Goal: Task Accomplishment & Management: Use online tool/utility

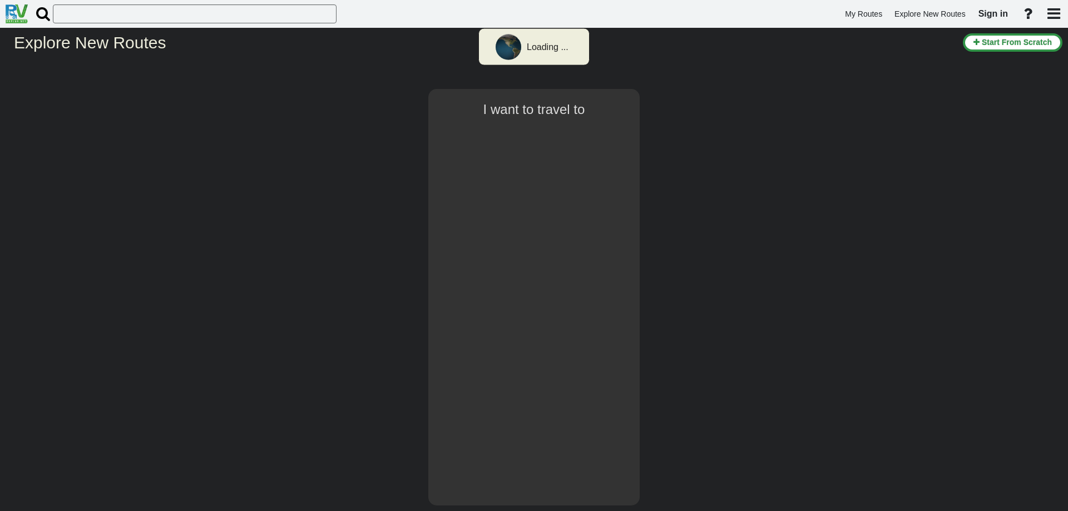
select select "number:1"
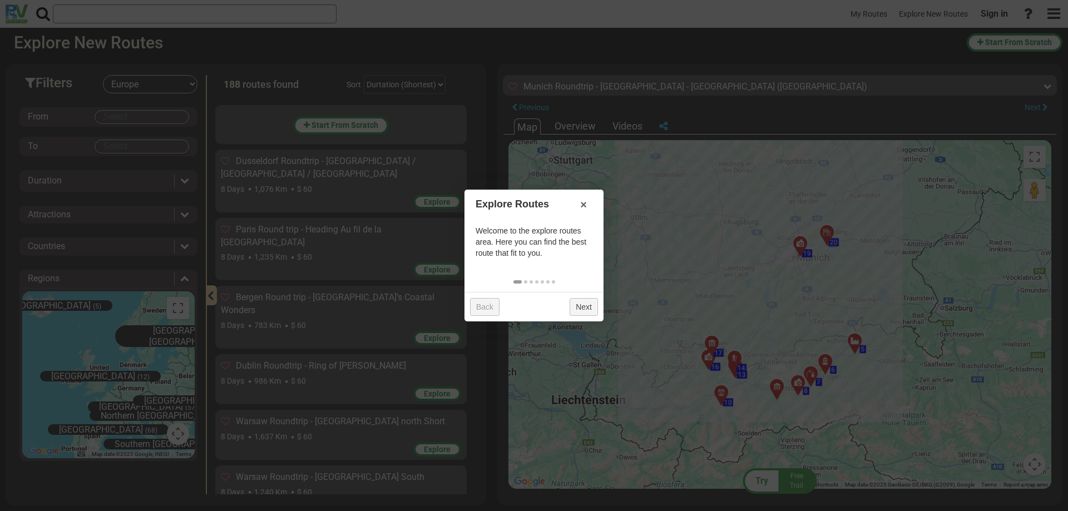
scroll to position [507, 0]
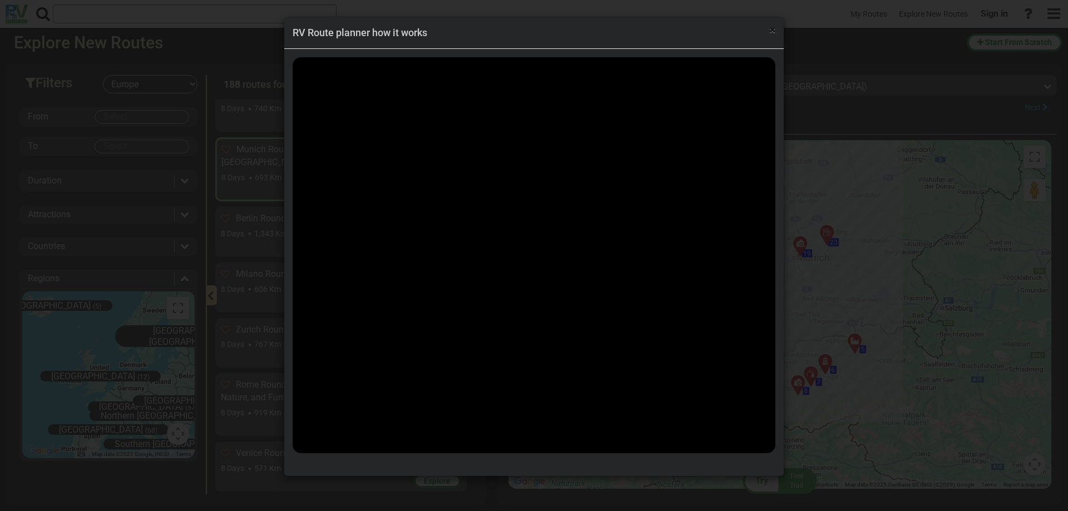
click at [772, 30] on span "×" at bounding box center [773, 29] width 6 height 13
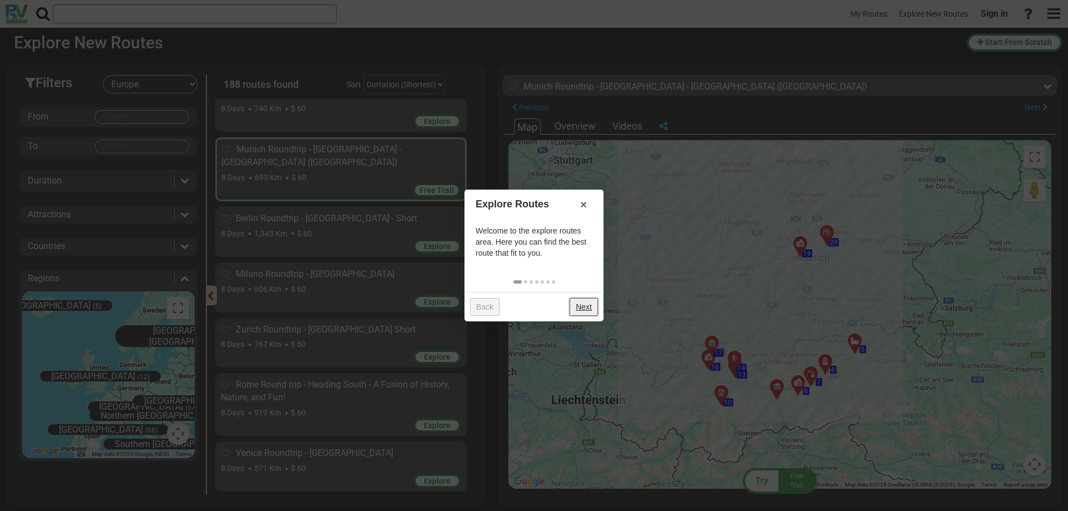
click at [583, 309] on link "Next" at bounding box center [584, 307] width 28 height 18
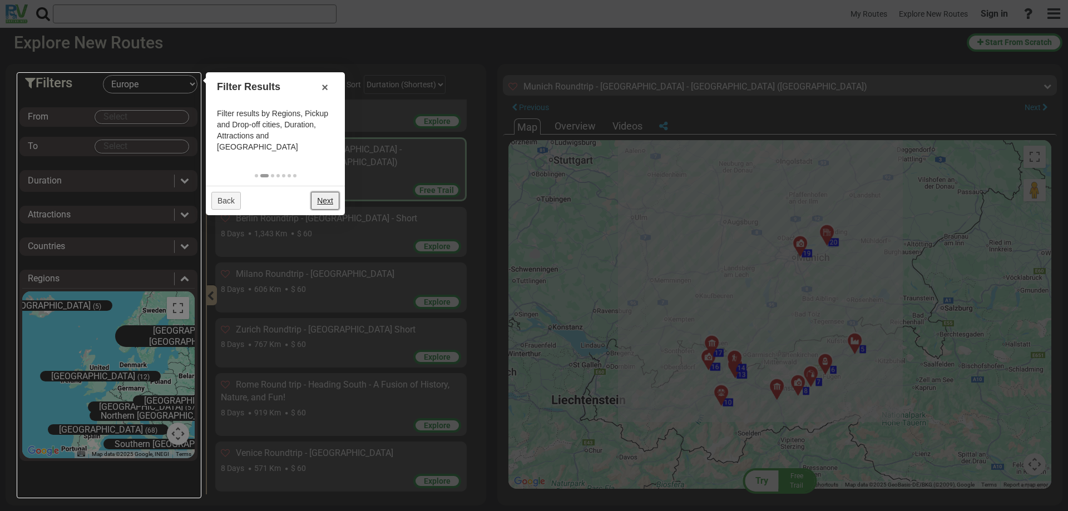
click at [329, 192] on link "Next" at bounding box center [325, 201] width 28 height 18
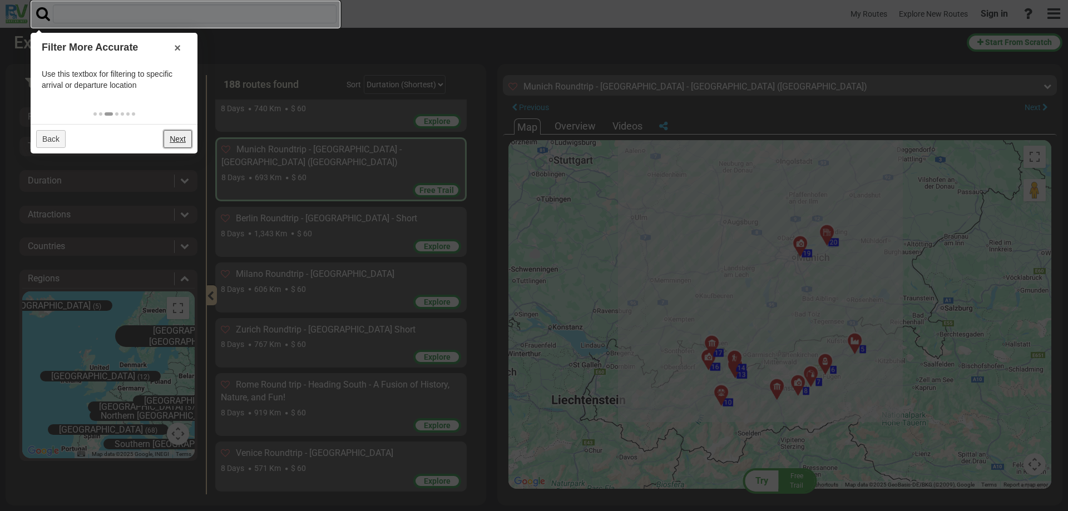
click at [177, 140] on link "Next" at bounding box center [178, 139] width 28 height 18
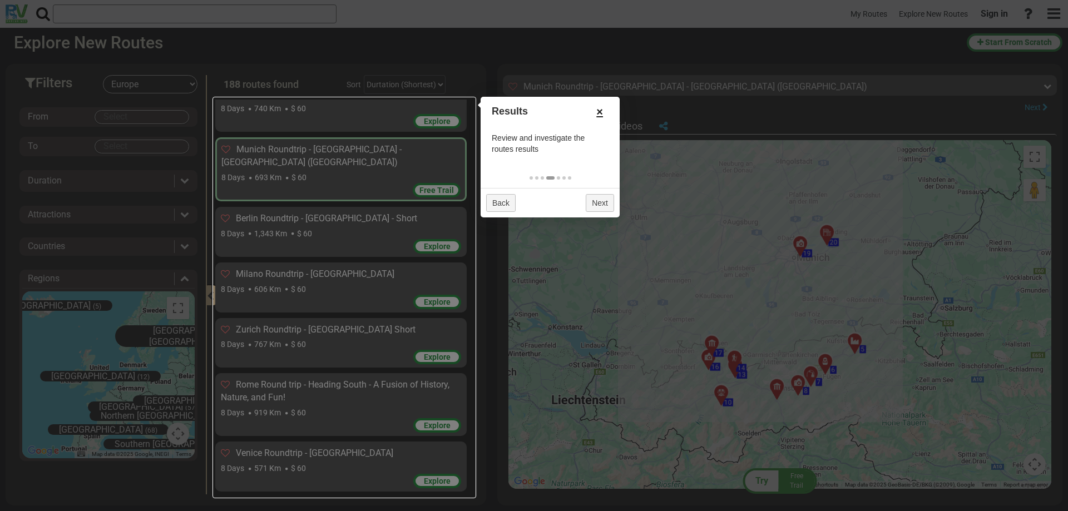
click at [600, 109] on link "×" at bounding box center [600, 111] width 18 height 19
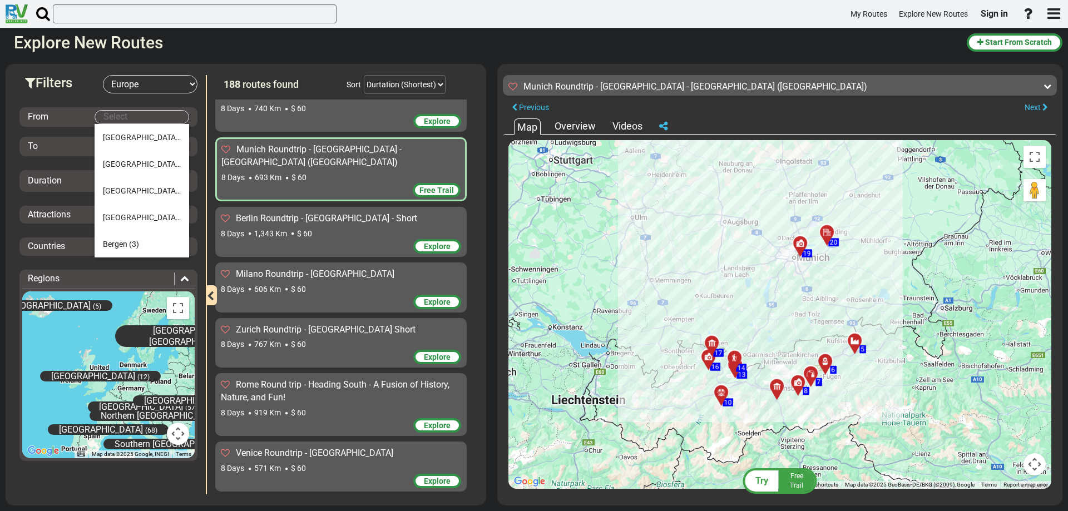
click at [109, 114] on body "My Routes Explore New Routes Sign in ×" at bounding box center [534, 255] width 1068 height 511
type input "צ"
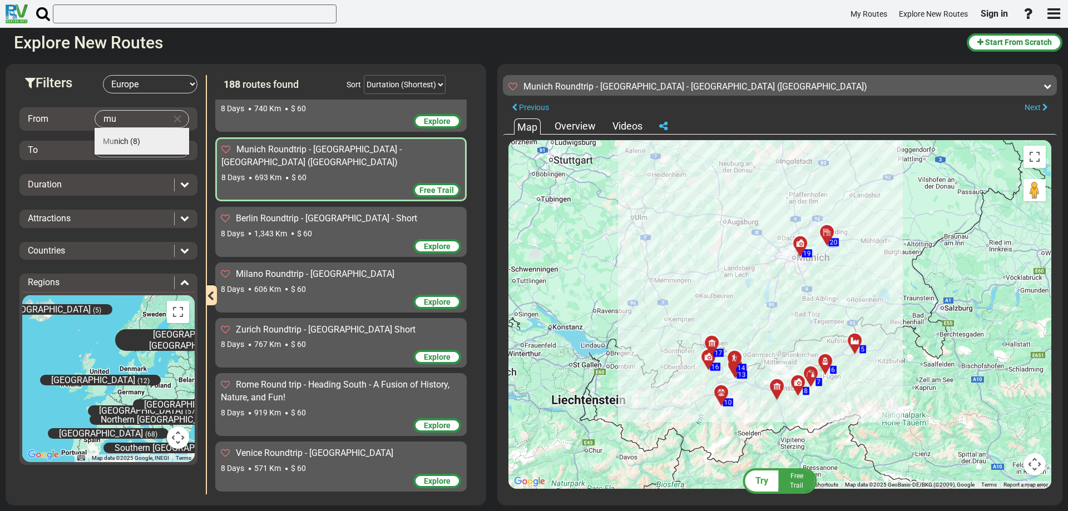
click at [111, 140] on span "Mu" at bounding box center [108, 141] width 11 height 9
type input "[GEOGRAPHIC_DATA]"
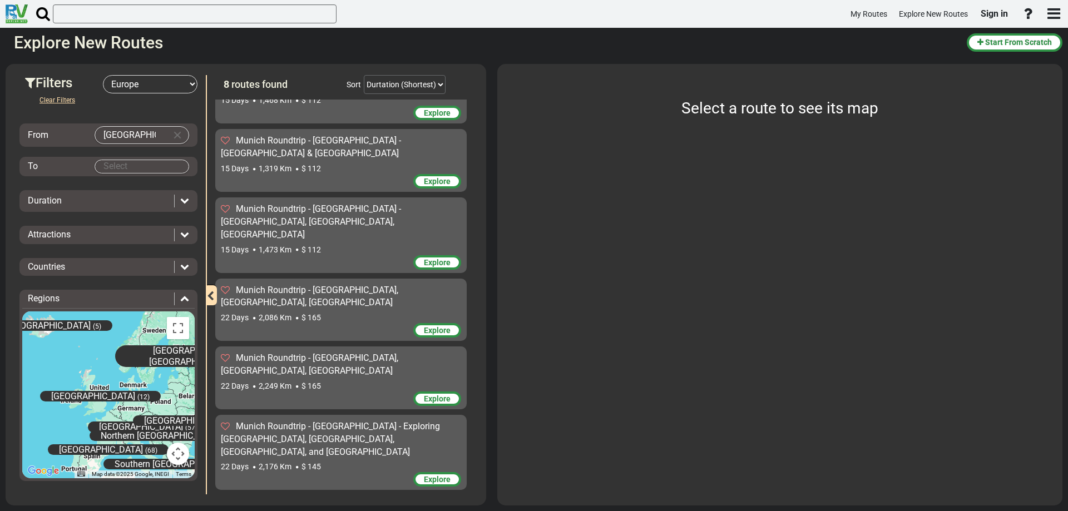
scroll to position [111, 0]
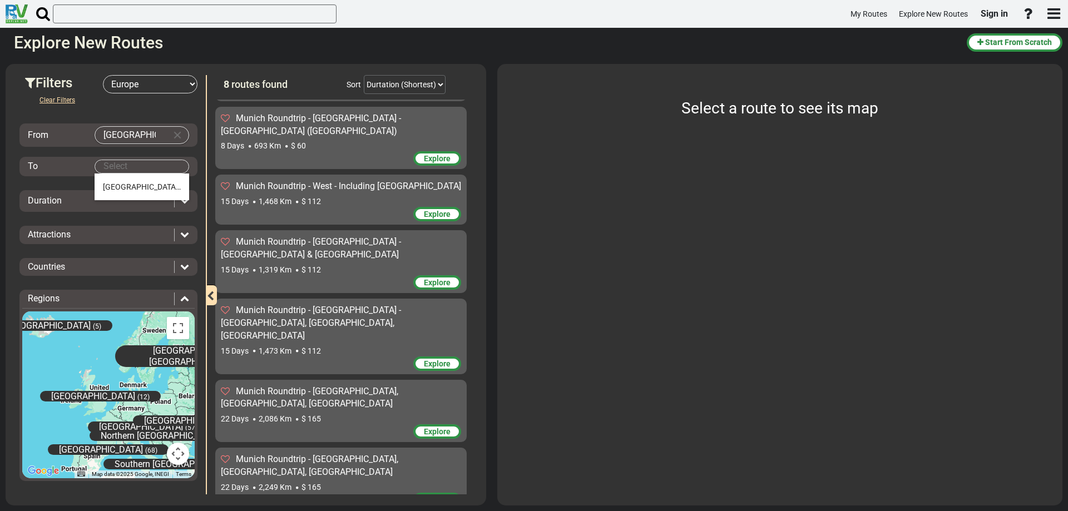
click at [118, 165] on body "My Routes Explore New Routes Sign in ×" at bounding box center [534, 255] width 1068 height 511
click at [116, 185] on span "[GEOGRAPHIC_DATA]" at bounding box center [142, 187] width 78 height 9
type input "[GEOGRAPHIC_DATA]"
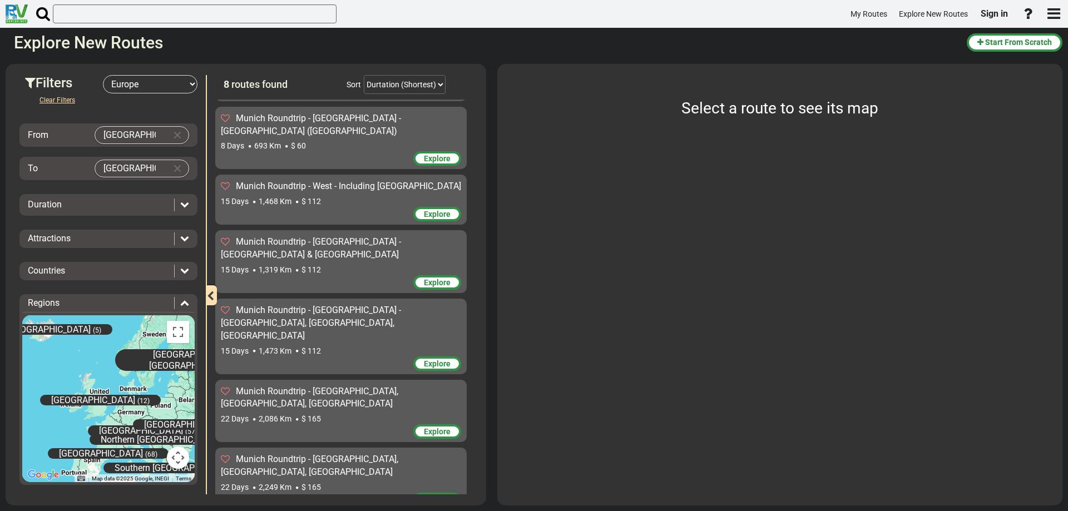
click at [182, 203] on icon at bounding box center [184, 204] width 9 height 9
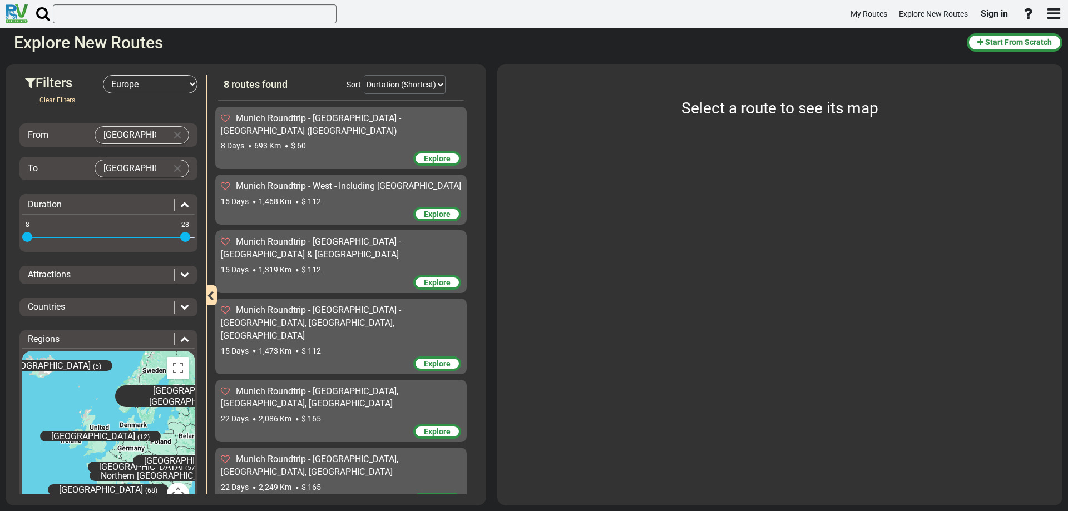
click at [180, 201] on icon at bounding box center [184, 204] width 9 height 9
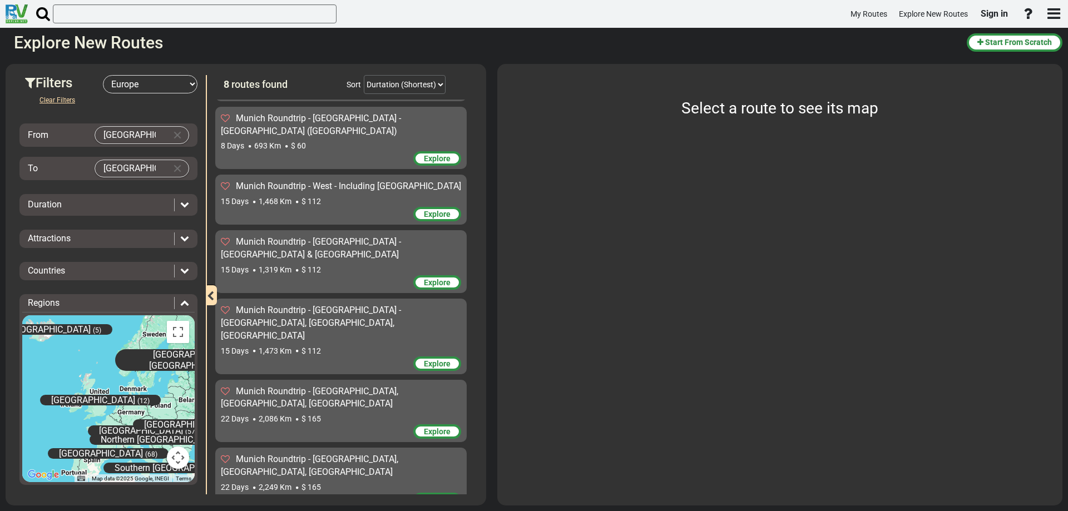
click at [180, 238] on icon at bounding box center [184, 238] width 9 height 9
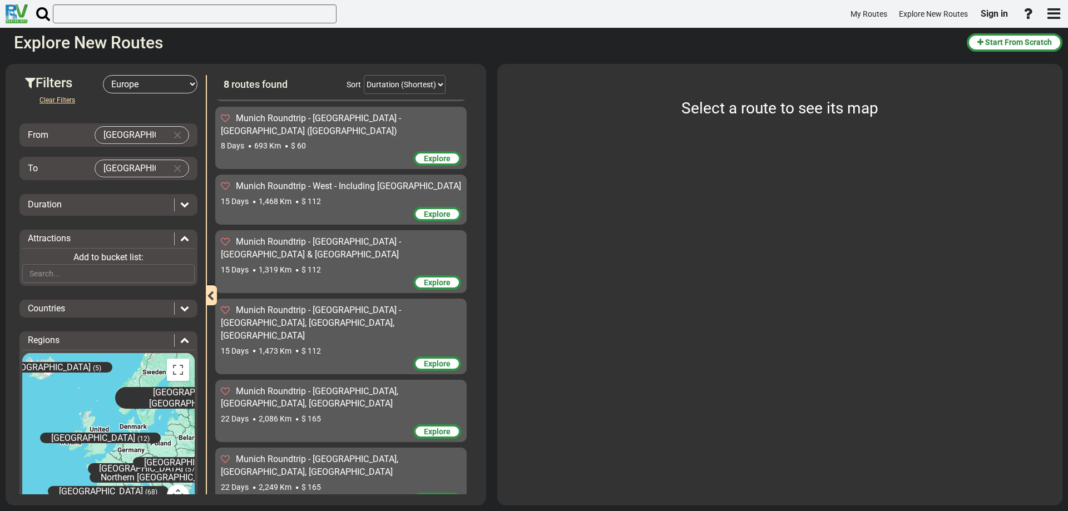
click at [180, 307] on icon at bounding box center [184, 308] width 9 height 9
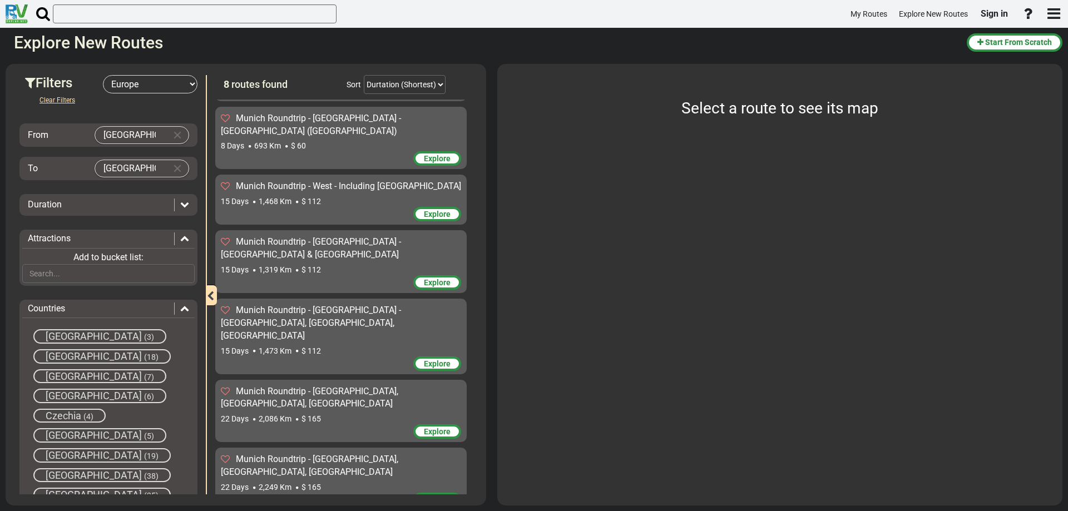
click at [66, 355] on span "[GEOGRAPHIC_DATA]" at bounding box center [94, 357] width 96 height 12
click at [180, 306] on icon at bounding box center [184, 308] width 9 height 9
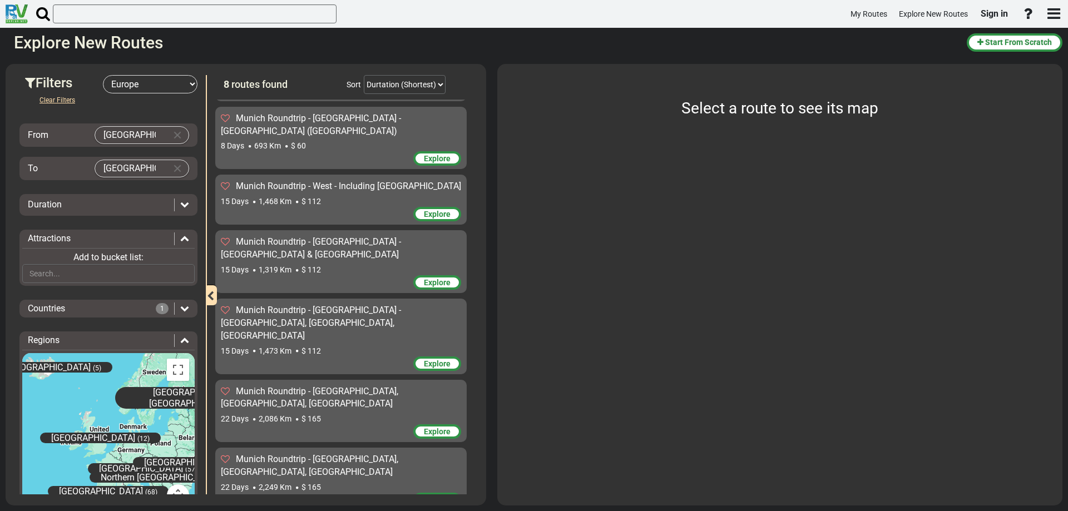
click at [432, 154] on span "Explore" at bounding box center [437, 158] width 27 height 9
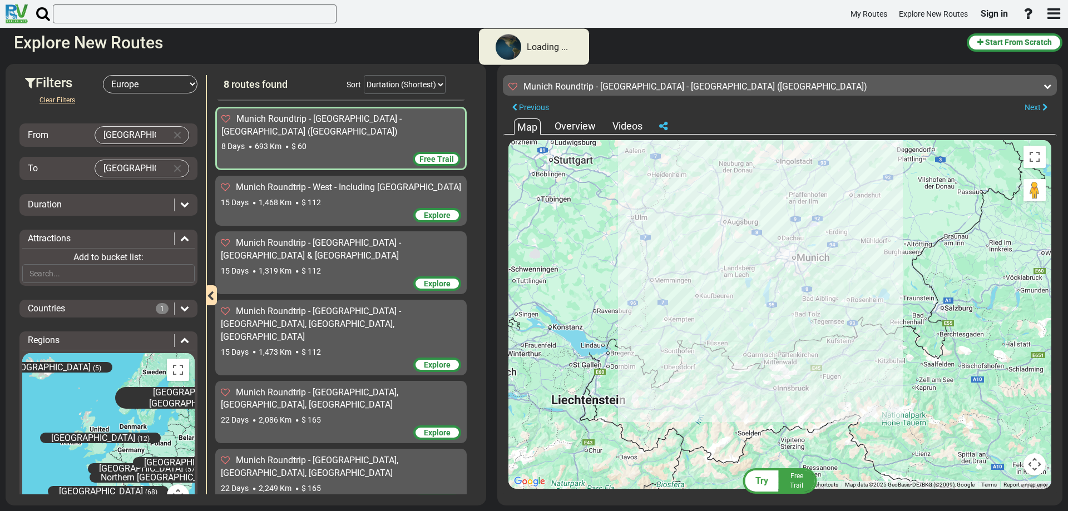
scroll to position [112, 0]
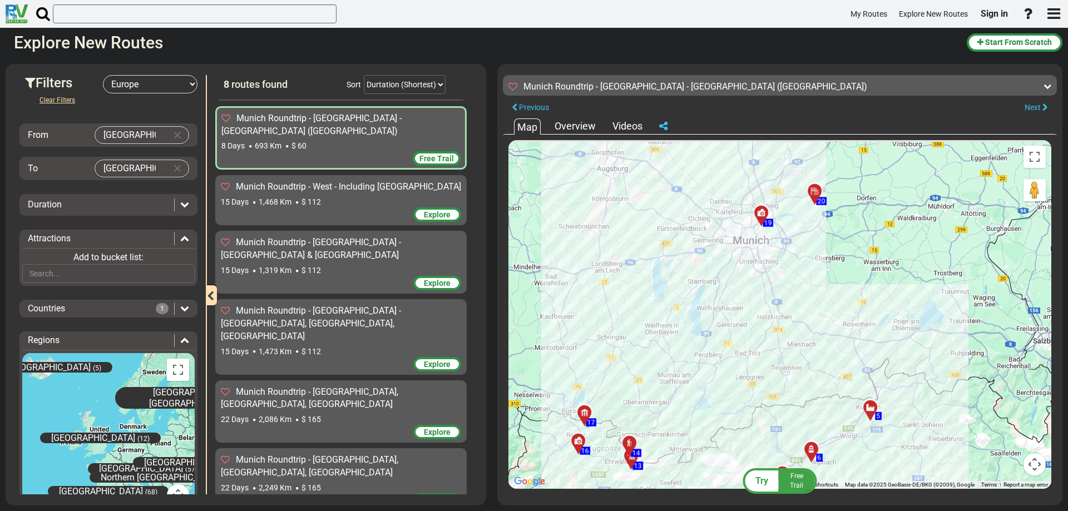
drag, startPoint x: 765, startPoint y: 254, endPoint x: 725, endPoint y: 327, distance: 82.9
click at [725, 327] on div "To activate drag with keyboard, press Alt + Enter. Once in keyboard drag state,…" at bounding box center [780, 314] width 543 height 349
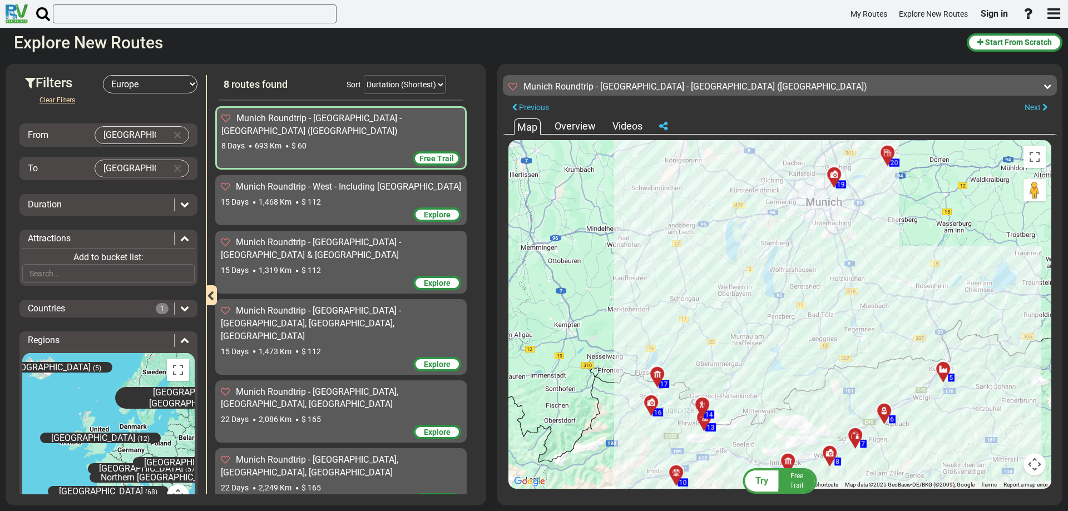
click at [567, 126] on div "Overview" at bounding box center [575, 126] width 47 height 14
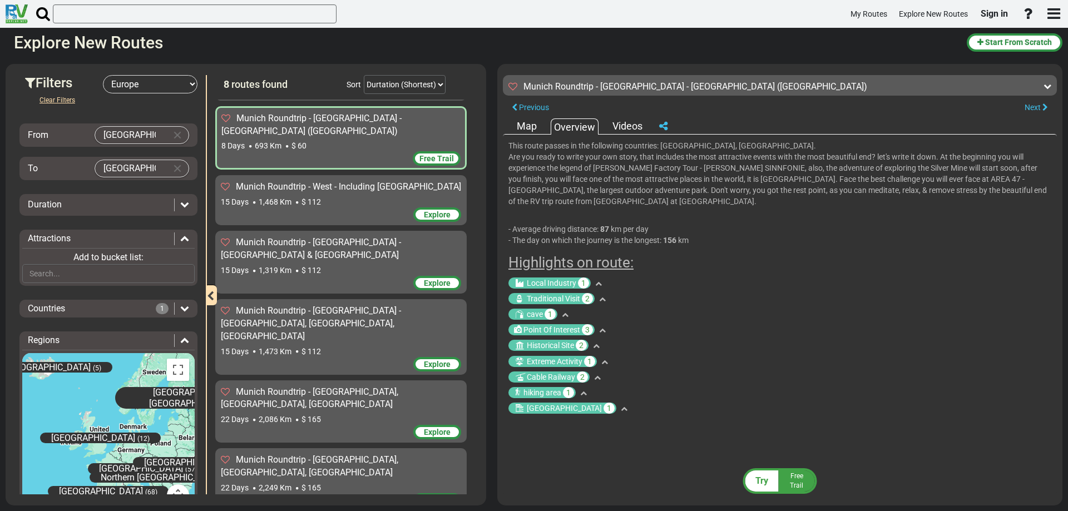
click at [628, 125] on div "Videos" at bounding box center [628, 126] width 36 height 14
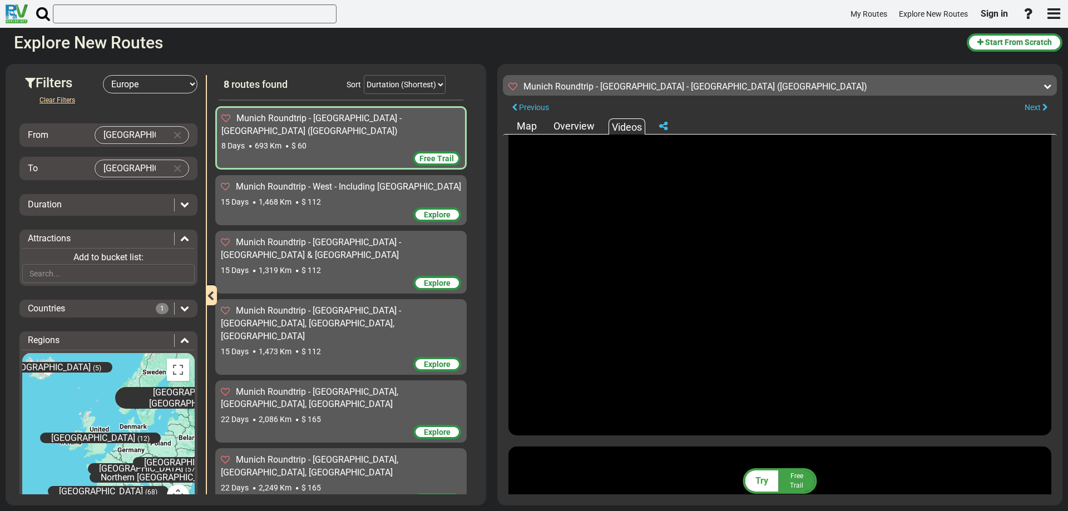
scroll to position [668, 0]
click at [430, 154] on span "Free Trail" at bounding box center [437, 158] width 34 height 9
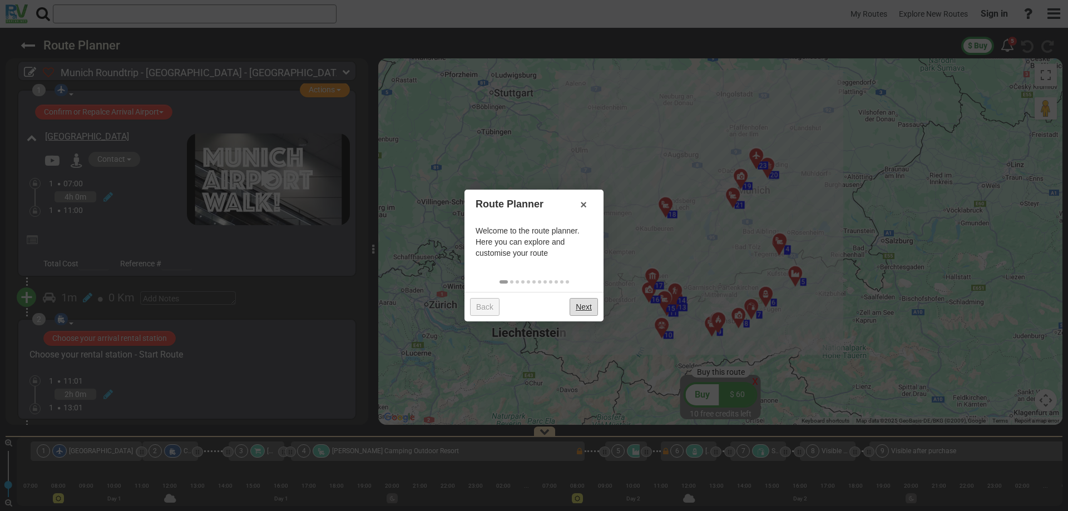
click at [582, 309] on link "Next" at bounding box center [584, 307] width 28 height 18
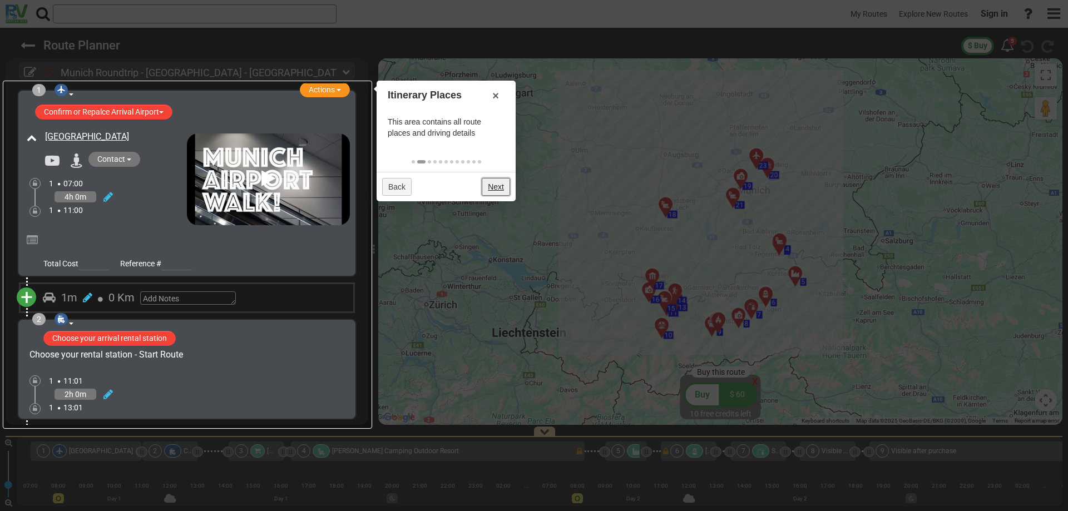
click at [498, 187] on link "Next" at bounding box center [496, 187] width 28 height 18
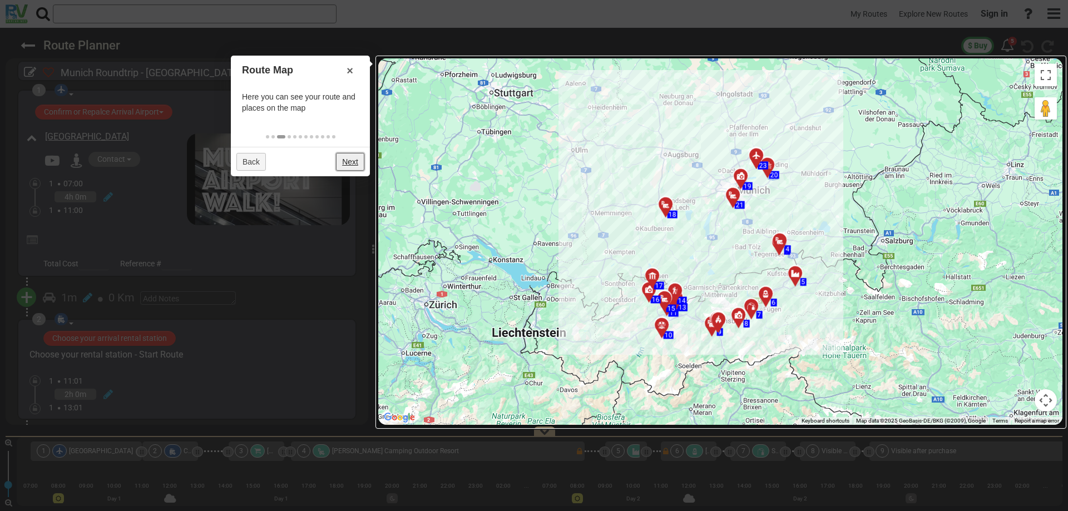
click at [347, 162] on link "Next" at bounding box center [350, 162] width 28 height 18
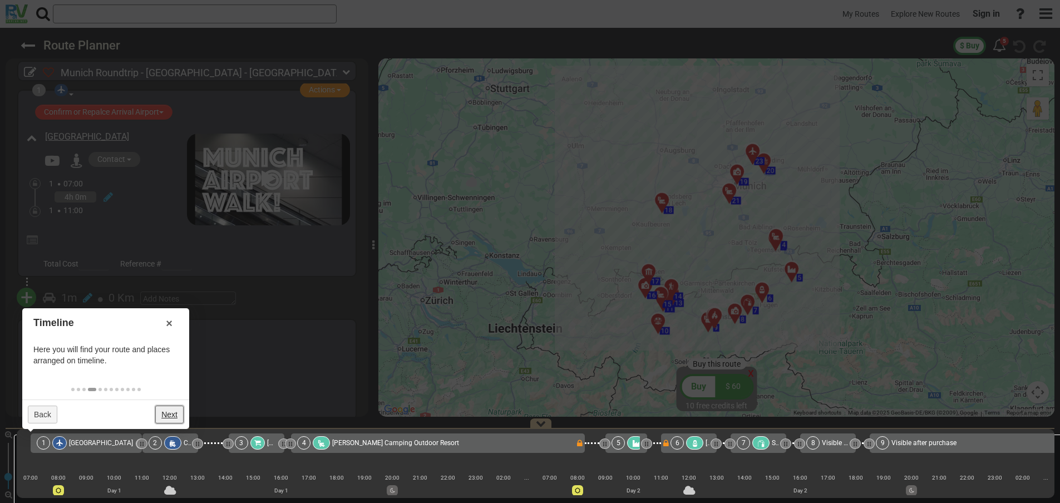
click at [167, 414] on link "Next" at bounding box center [169, 415] width 28 height 18
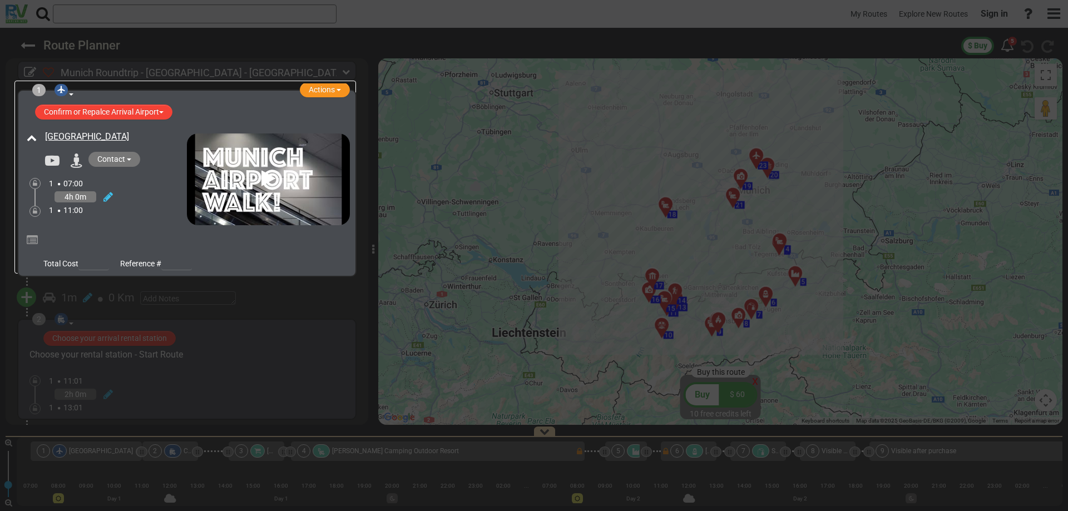
scroll to position [6, 0]
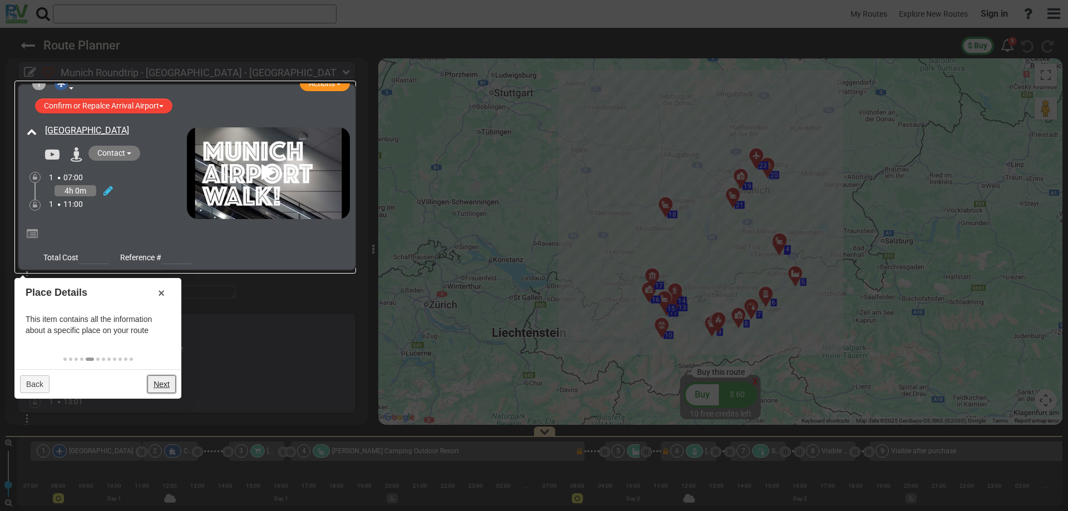
click at [160, 378] on link "Next" at bounding box center [161, 385] width 28 height 18
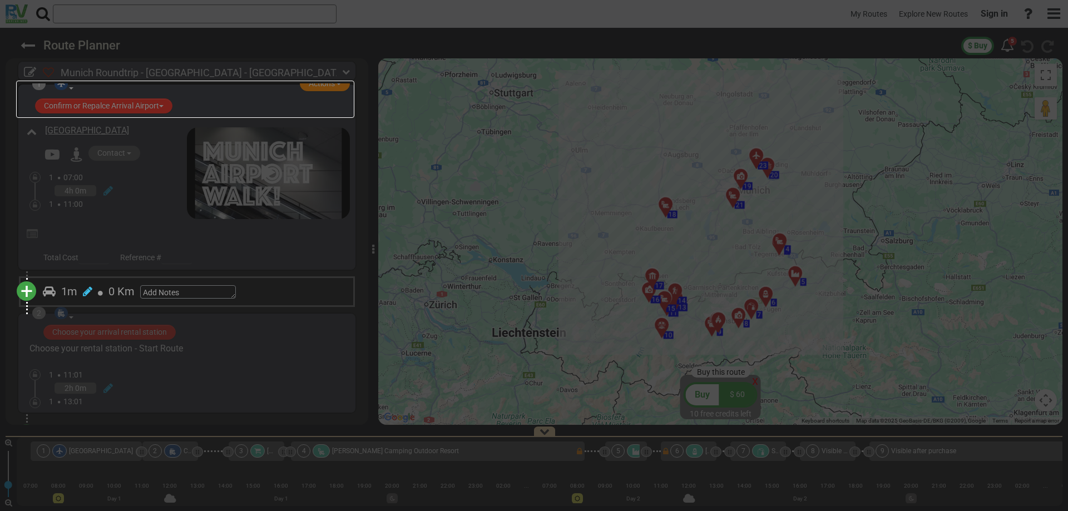
scroll to position [198, 0]
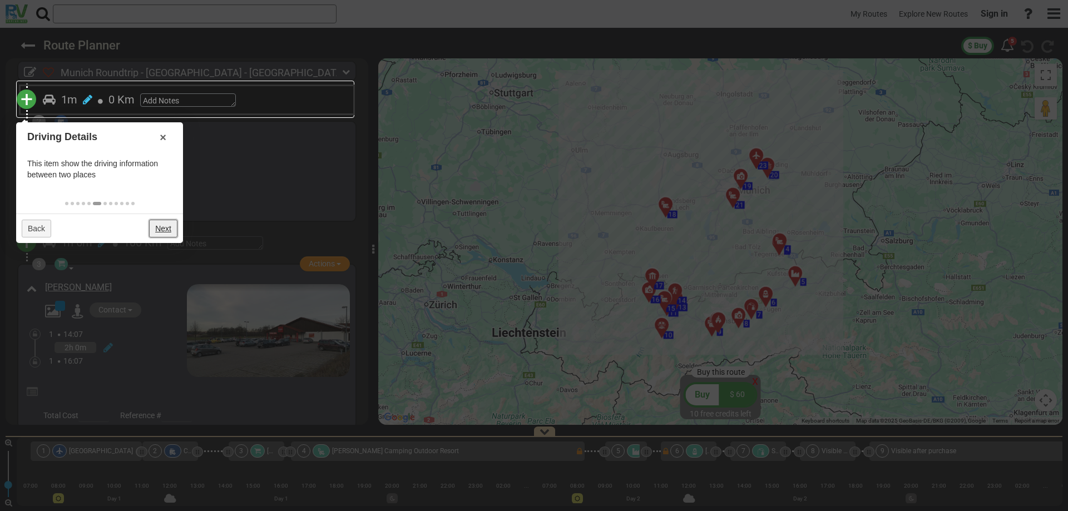
click at [166, 229] on link "Next" at bounding box center [163, 229] width 28 height 18
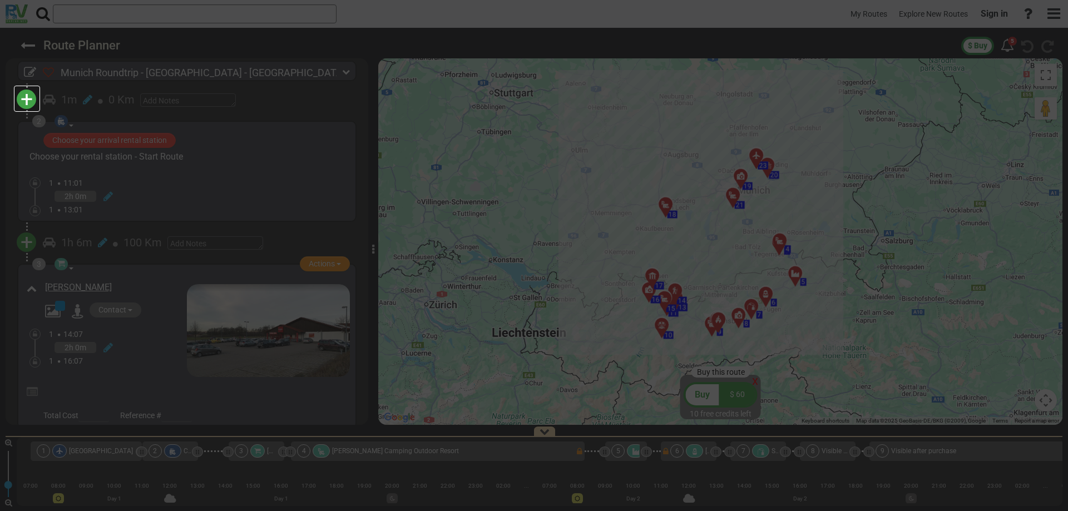
scroll to position [203, 0]
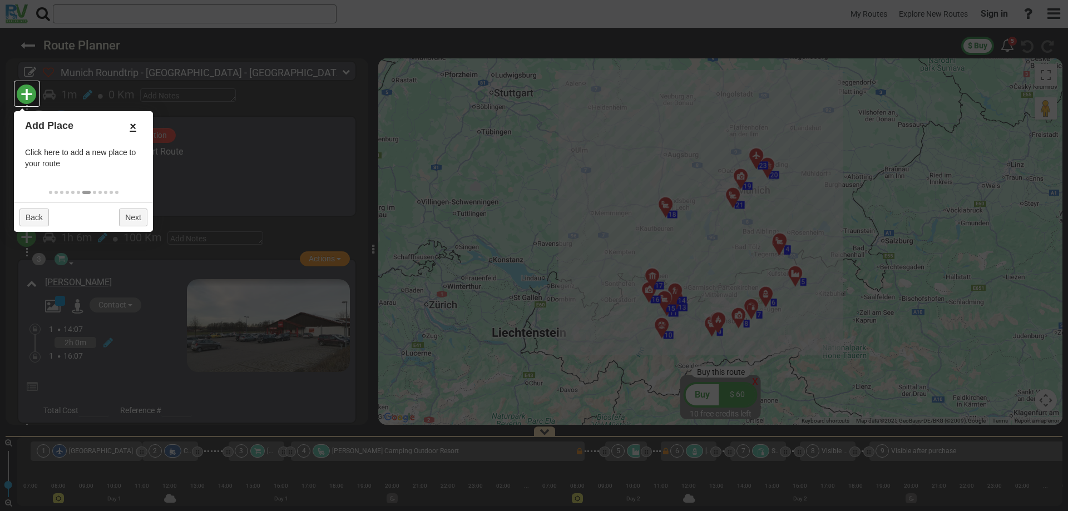
click at [131, 124] on link "×" at bounding box center [133, 126] width 18 height 19
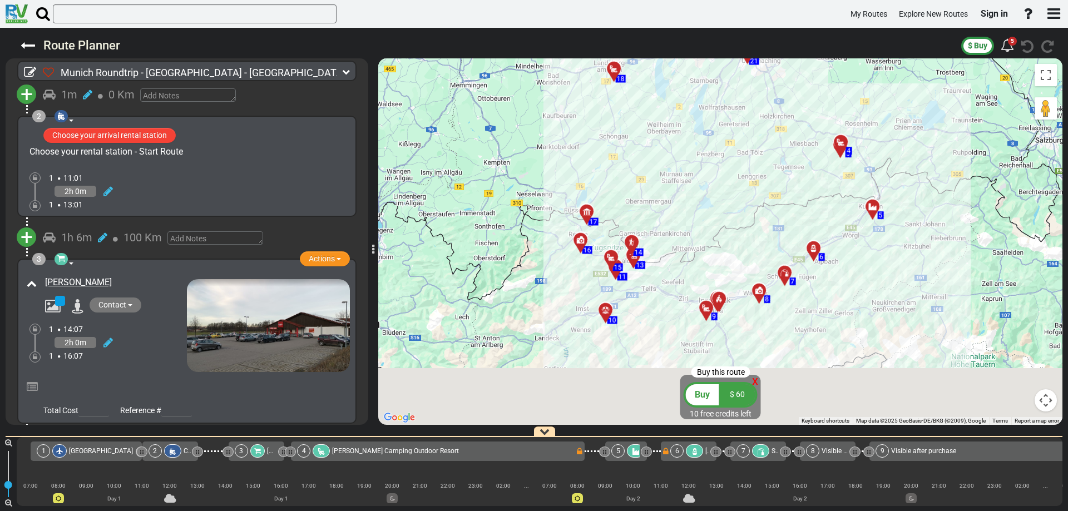
drag, startPoint x: 709, startPoint y: 323, endPoint x: 722, endPoint y: 181, distance: 143.0
click at [722, 181] on div "To activate drag with keyboard, press Alt + Enter. Once in keyboard drag state,…" at bounding box center [720, 241] width 684 height 367
